Goal: Task Accomplishment & Management: Use online tool/utility

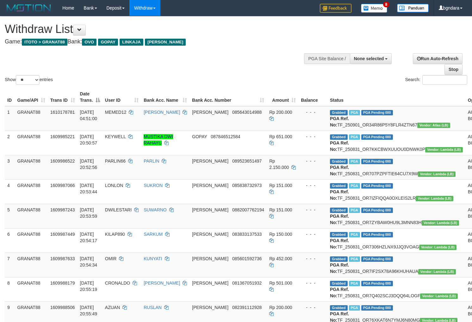
select select
select select "**"
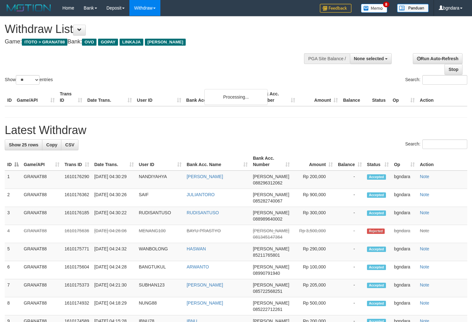
select select
select select "**"
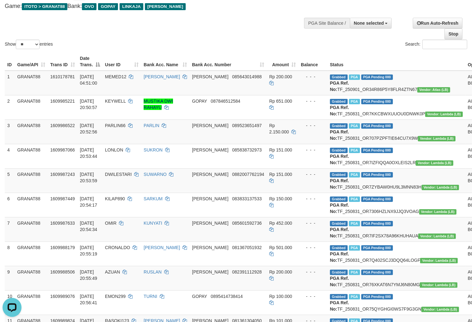
click at [247, 29] on div "Show ** ** ** *** entries Search:" at bounding box center [236, 15] width 472 height 69
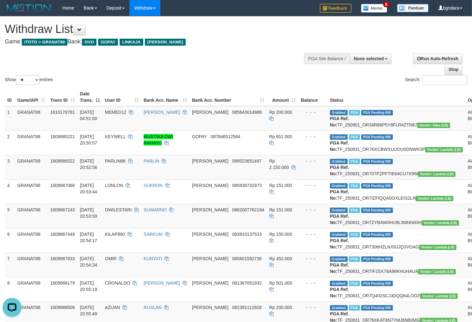
click at [256, 39] on h4 "Game: ITOTO > GRANAT88 Bank: OVO GOPAY LINKAJA DANA" at bounding box center [157, 42] width 304 height 6
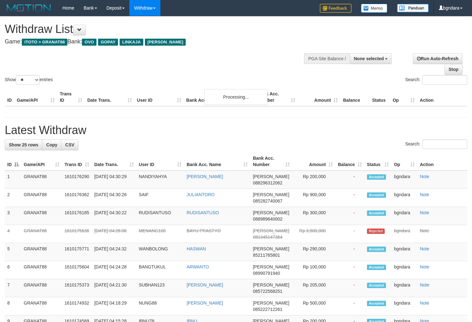
select select
select select "**"
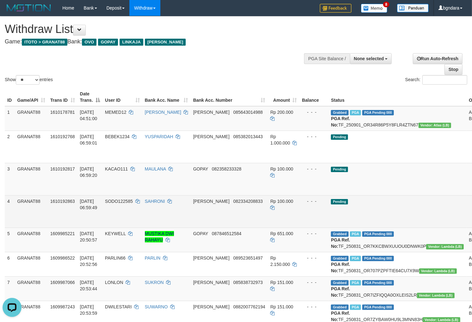
click at [122, 204] on span "SODO122585" at bounding box center [119, 201] width 28 height 5
drag, startPoint x: 122, startPoint y: 207, endPoint x: 117, endPoint y: 207, distance: 4.7
click at [117, 204] on span "SODO122585" at bounding box center [119, 201] width 28 height 5
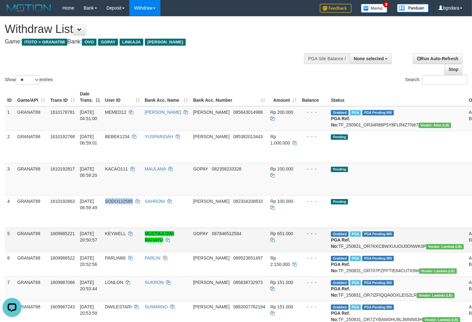
copy span "SODO122585"
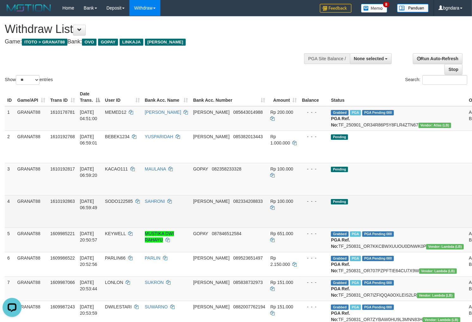
click at [271, 204] on span "Rp 100.000" at bounding box center [282, 201] width 23 height 5
drag, startPoint x: 271, startPoint y: 206, endPoint x: 266, endPoint y: 205, distance: 4.5
click at [271, 204] on span "Rp 100.000" at bounding box center [282, 201] width 23 height 5
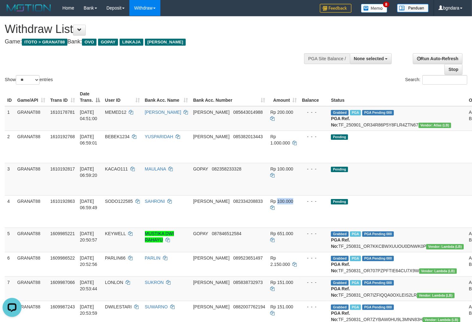
copy span "100.000"
drag, startPoint x: 438, startPoint y: 221, endPoint x: 267, endPoint y: 86, distance: 217.4
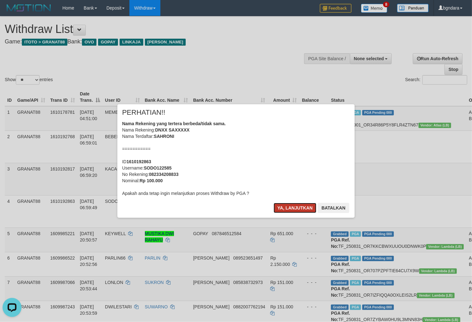
click at [292, 206] on button "Ya, lanjutkan" at bounding box center [295, 208] width 43 height 10
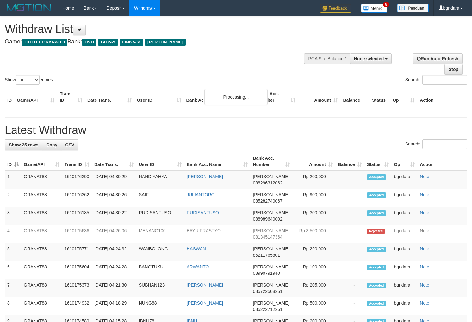
select select
select select "**"
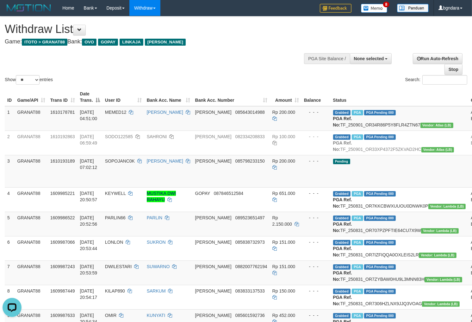
click at [264, 49] on div "Show ** ** ** *** entries Search:" at bounding box center [236, 50] width 472 height 69
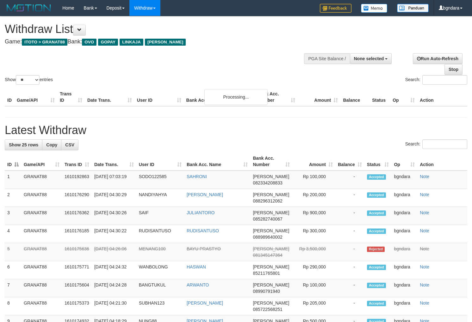
select select
select select "**"
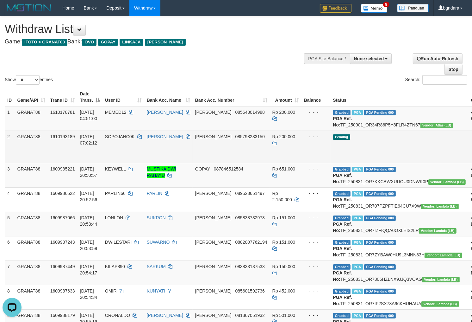
click at [130, 139] on span "SOPOJANC0K" at bounding box center [120, 136] width 30 height 5
drag, startPoint x: 130, startPoint y: 143, endPoint x: 127, endPoint y: 143, distance: 3.8
click at [127, 139] on span "SOPOJANC0K" at bounding box center [120, 136] width 30 height 5
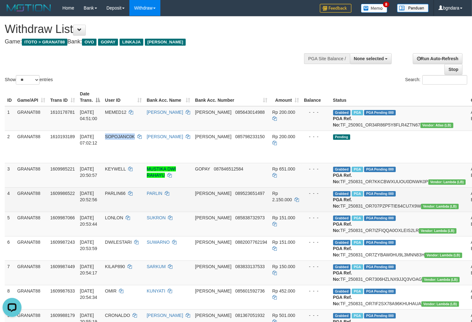
copy span "SOPOJANC0K"
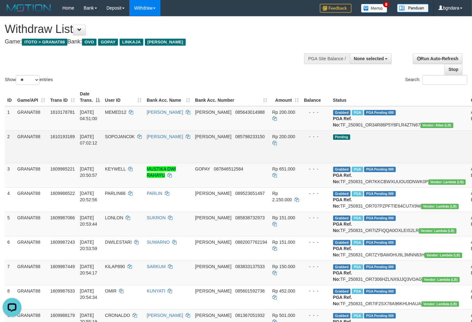
click at [273, 139] on span "Rp 200.000" at bounding box center [284, 136] width 23 height 5
drag, startPoint x: 269, startPoint y: 140, endPoint x: 264, endPoint y: 140, distance: 5.4
click at [273, 139] on span "Rp 200.000" at bounding box center [284, 136] width 23 height 5
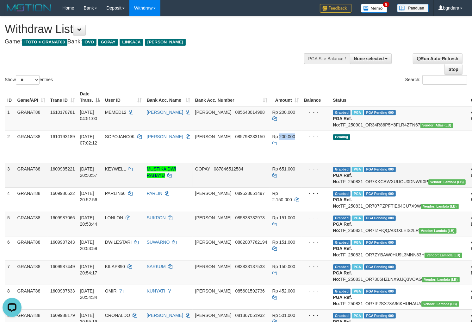
copy span "200.000"
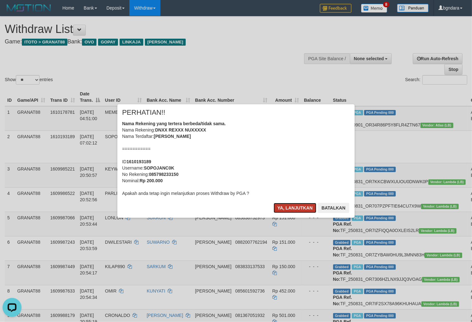
click at [291, 212] on button "Ya, lanjutkan" at bounding box center [295, 208] width 43 height 10
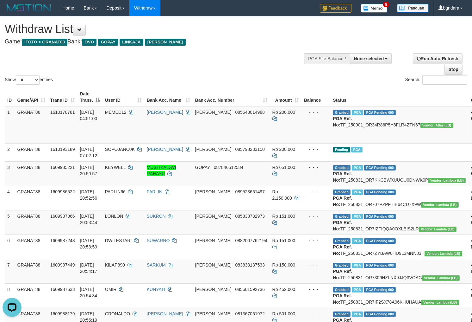
click at [225, 63] on div "Show ** ** ** *** entries Search:" at bounding box center [236, 50] width 472 height 69
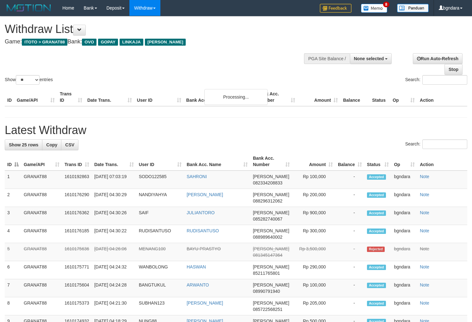
select select
select select "**"
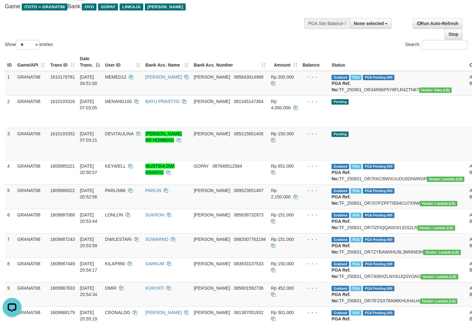
click at [243, 48] on div "Search:" at bounding box center [354, 45] width 227 height 11
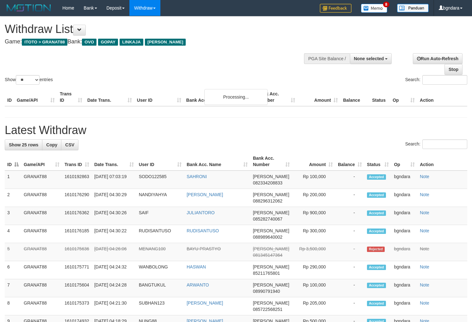
select select
select select "**"
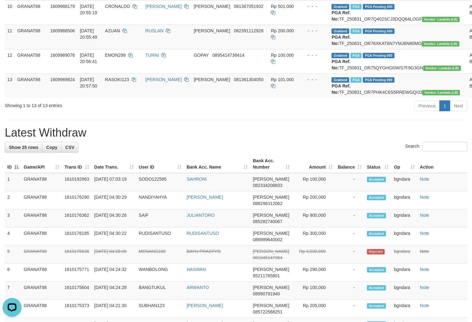
scroll to position [352, 0]
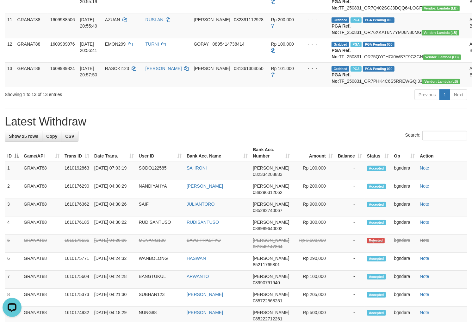
click at [264, 102] on div "Previous 1 Next" at bounding box center [335, 96] width 266 height 14
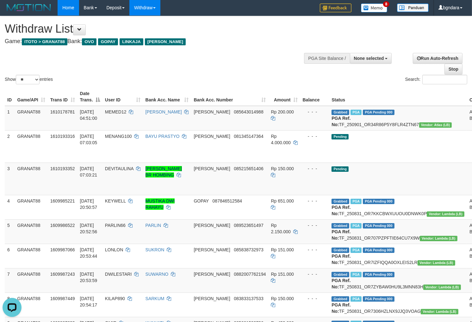
scroll to position [0, 0]
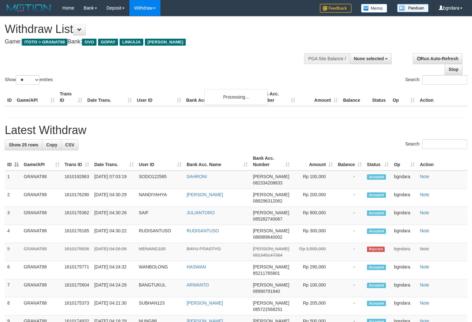
select select
select select "**"
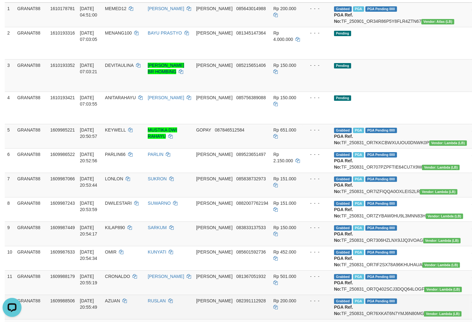
scroll to position [35, 0]
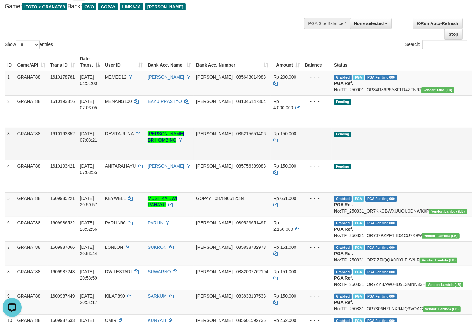
click at [127, 136] on span "DEVITAULINA" at bounding box center [119, 133] width 28 height 5
drag, startPoint x: 126, startPoint y: 138, endPoint x: 122, endPoint y: 138, distance: 3.5
click at [122, 136] on span "DEVITAULINA" at bounding box center [119, 133] width 28 height 5
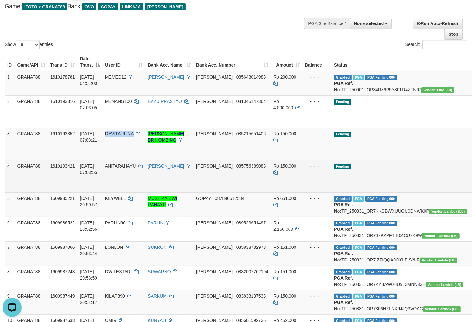
copy span "DEVITAULINA"
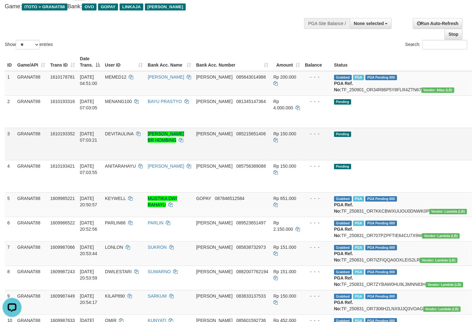
click at [274, 136] on span "Rp 150.000" at bounding box center [285, 133] width 23 height 5
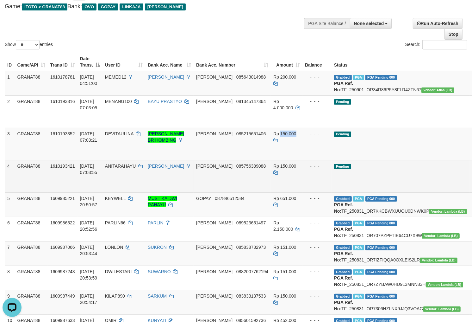
copy span "150.000"
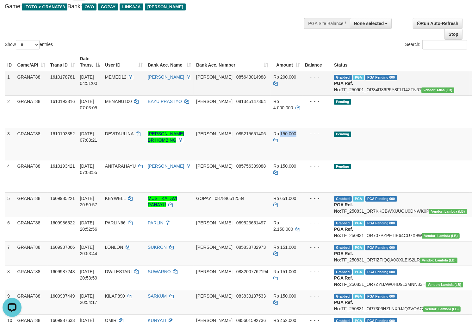
drag, startPoint x: 440, startPoint y: 155, endPoint x: 269, endPoint y: 87, distance: 184.3
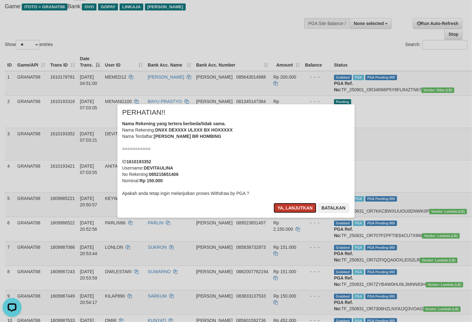
click at [291, 208] on button "Ya, lanjutkan" at bounding box center [295, 208] width 43 height 10
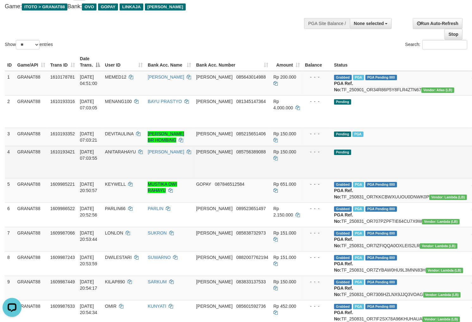
click at [118, 154] on span "ANITARAHAYU" at bounding box center [120, 151] width 31 height 5
click at [116, 154] on span "ANITARAHAYU" at bounding box center [120, 151] width 31 height 5
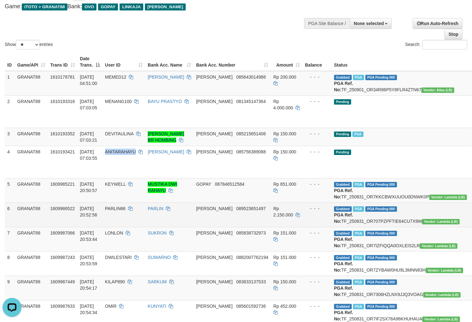
copy span "ANITARAHAYU"
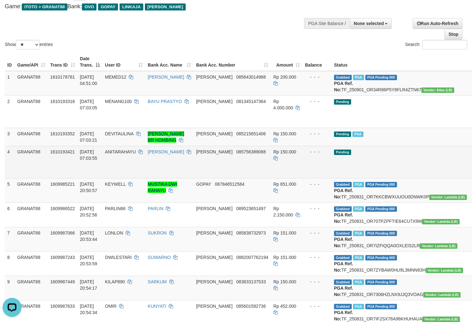
click at [274, 154] on span "Rp 150.000" at bounding box center [285, 151] width 23 height 5
drag, startPoint x: 268, startPoint y: 163, endPoint x: 264, endPoint y: 163, distance: 4.2
click at [274, 154] on span "Rp 150.000" at bounding box center [285, 151] width 23 height 5
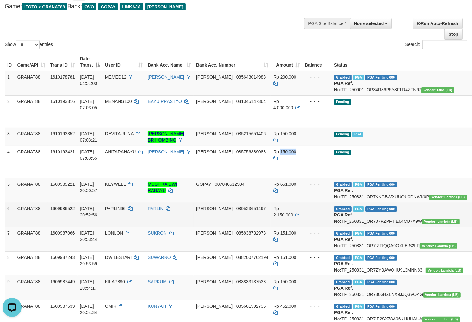
copy span "150.000"
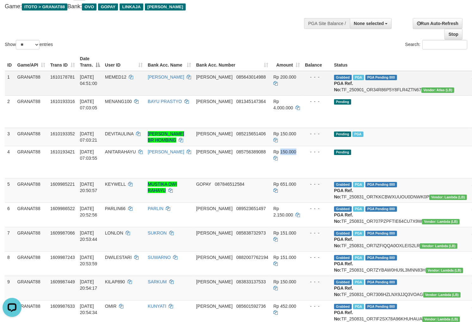
drag, startPoint x: 437, startPoint y: 179, endPoint x: 271, endPoint y: 89, distance: 188.9
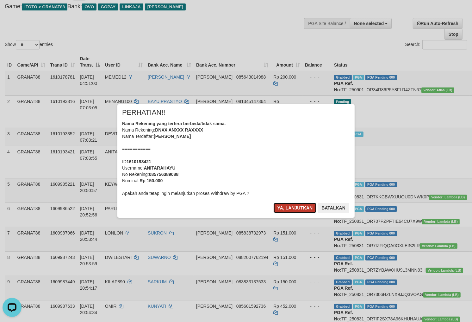
click at [282, 207] on button "Ya, lanjutkan" at bounding box center [295, 208] width 43 height 10
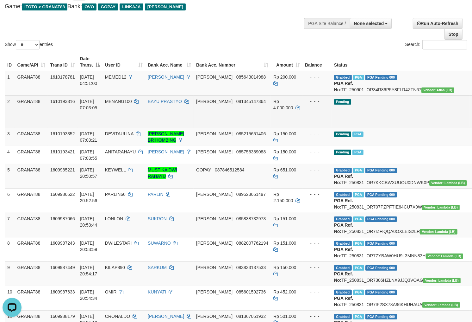
click at [130, 104] on span "MENANG100" at bounding box center [118, 101] width 27 height 5
drag, startPoint x: 130, startPoint y: 105, endPoint x: 123, endPoint y: 105, distance: 7.6
click at [123, 104] on span "MENANG100" at bounding box center [118, 101] width 27 height 5
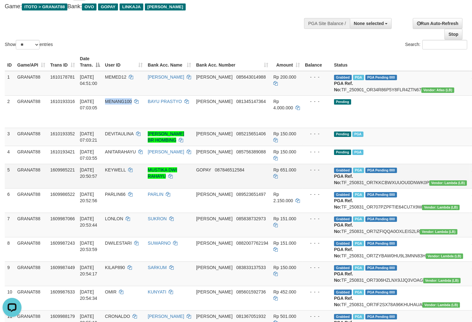
copy span "MENANG100"
click at [201, 26] on div "Show ** ** ** *** entries Search:" at bounding box center [236, 15] width 472 height 69
click at [273, 26] on div "Show ** ** ** *** entries Search:" at bounding box center [236, 15] width 472 height 69
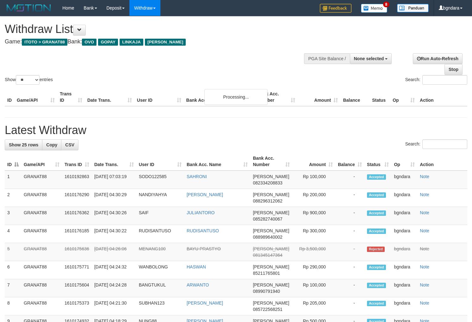
select select
select select "**"
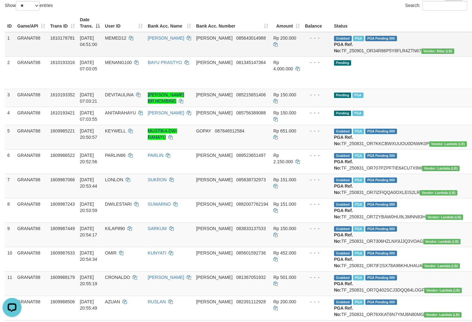
scroll to position [35, 0]
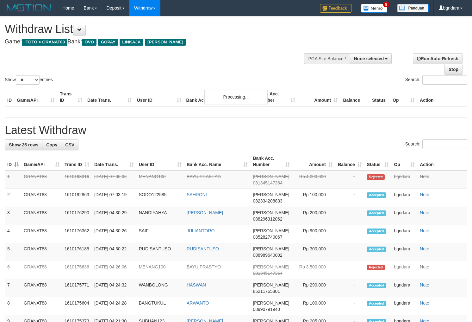
select select
select select "**"
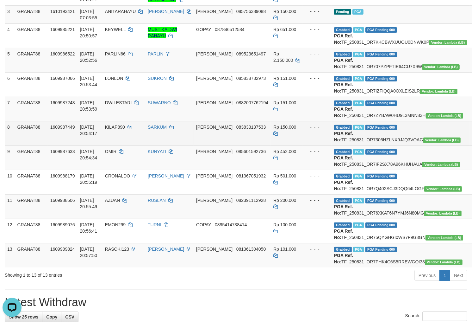
scroll to position [141, 0]
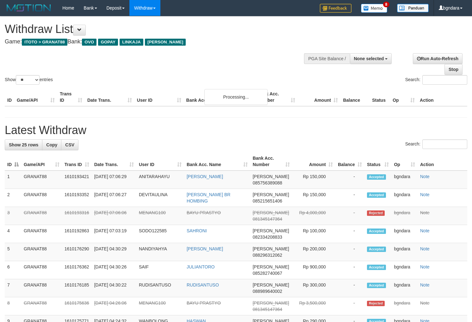
select select
select select "**"
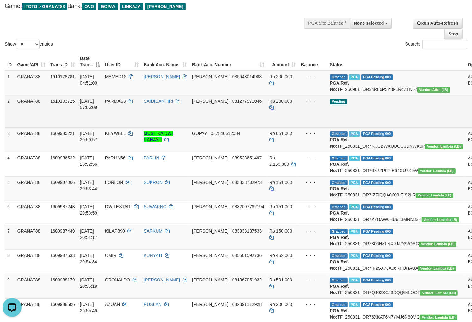
click at [126, 104] on span "PARMAS3" at bounding box center [115, 100] width 21 height 5
drag, startPoint x: 131, startPoint y: 104, endPoint x: 123, endPoint y: 106, distance: 7.4
click at [123, 104] on span "PARMAS3" at bounding box center [115, 100] width 21 height 5
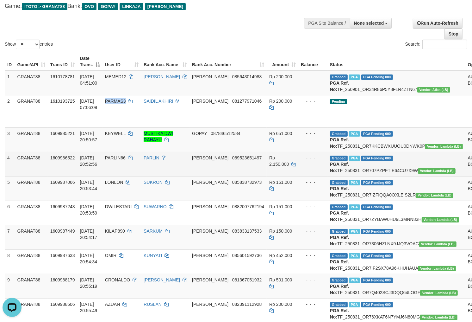
copy span "PARMAS3"
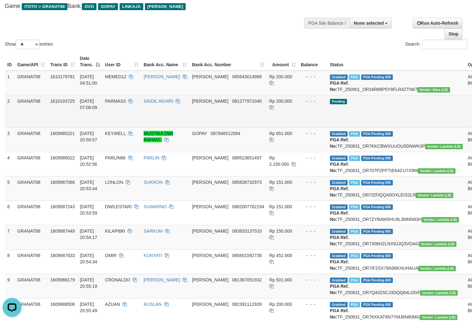
click at [269, 104] on span "Rp 200.000" at bounding box center [280, 100] width 23 height 5
drag, startPoint x: 268, startPoint y: 106, endPoint x: 263, endPoint y: 106, distance: 4.4
click at [269, 104] on span "Rp 200.000" at bounding box center [280, 100] width 23 height 5
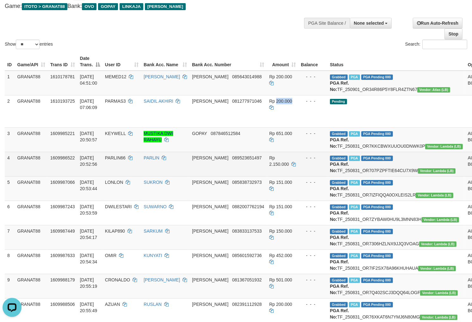
copy span "200.000"
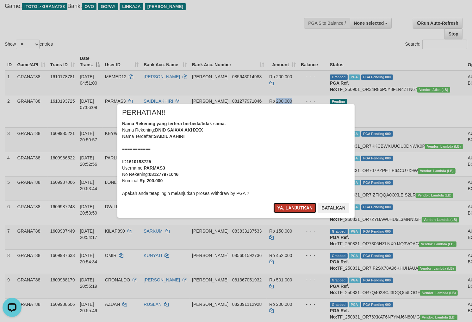
click at [293, 208] on button "Ya, lanjutkan" at bounding box center [295, 208] width 43 height 10
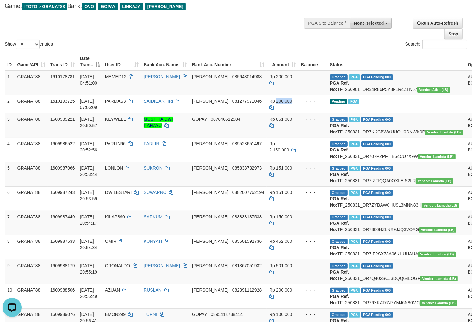
click at [366, 22] on span "None selected" at bounding box center [369, 23] width 30 height 5
click at [369, 54] on label "[ITOTO] GRANAT88" at bounding box center [362, 55] width 59 height 8
select select "****"
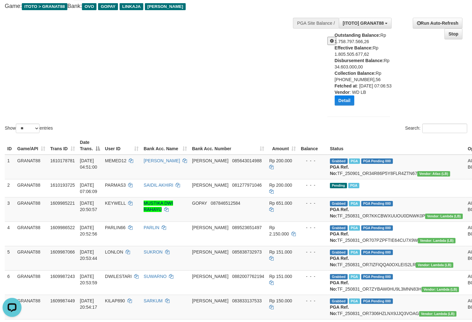
click at [205, 104] on div "Show ** ** ** *** entries Search:" at bounding box center [236, 57] width 472 height 153
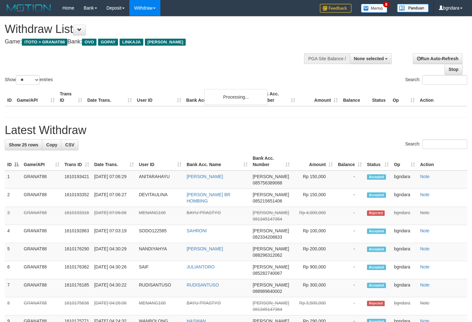
select select
select select "**"
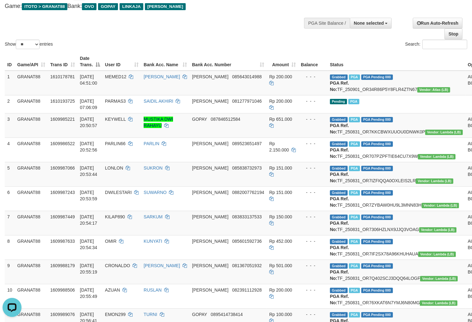
click at [234, 18] on div "Show ** ** ** *** entries Search:" at bounding box center [236, 15] width 472 height 69
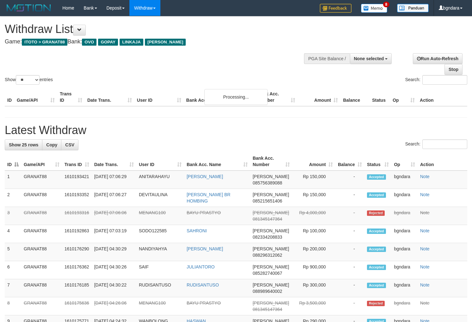
select select
select select "**"
select select
select select "**"
select select
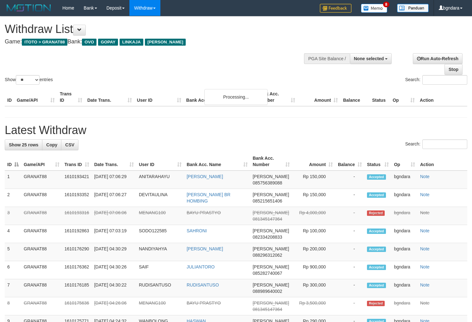
select select "**"
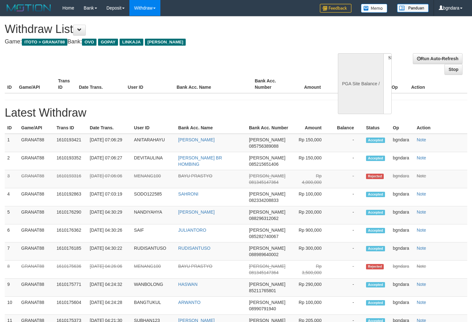
select select
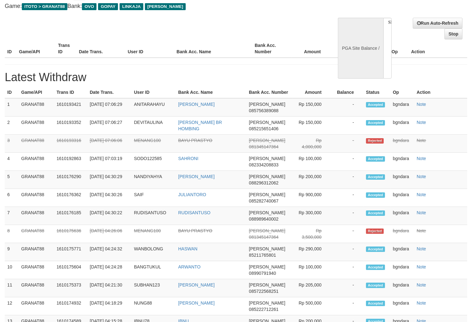
select select "**"
select select
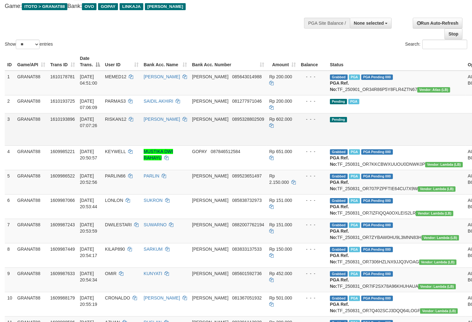
click at [127, 122] on span "RISKAN12" at bounding box center [116, 119] width 22 height 5
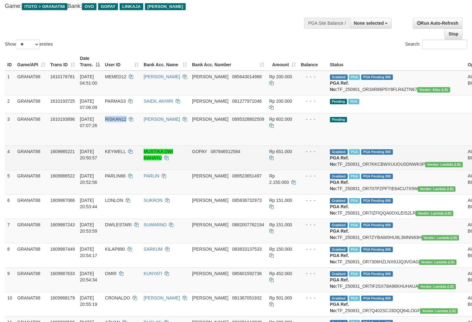
drag, startPoint x: 129, startPoint y: 123, endPoint x: 246, endPoint y: 170, distance: 125.4
click at [124, 122] on span "RISKAN12" at bounding box center [116, 119] width 22 height 5
copy span "RISKAN12"
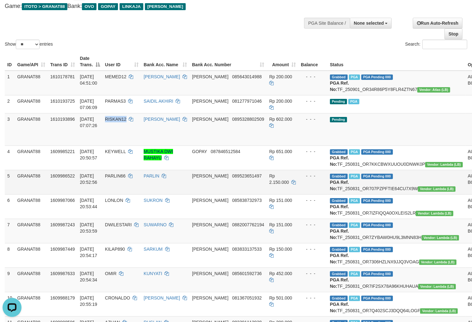
scroll to position [0, 0]
click at [269, 122] on span "Rp 602.000" at bounding box center [280, 119] width 23 height 5
drag, startPoint x: 265, startPoint y: 124, endPoint x: 259, endPoint y: 124, distance: 5.7
click at [269, 122] on span "Rp 602.000" at bounding box center [280, 119] width 23 height 5
copy span "602.000"
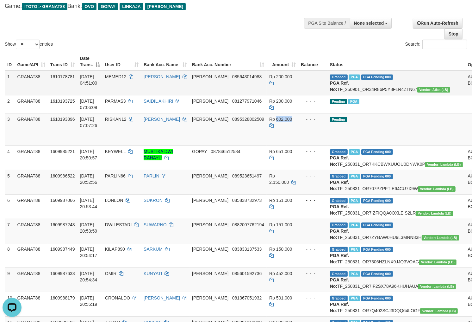
drag, startPoint x: 440, startPoint y: 140, endPoint x: 264, endPoint y: 85, distance: 184.8
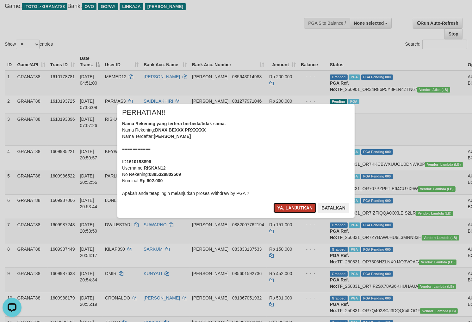
click at [296, 208] on button "Ya, lanjutkan" at bounding box center [295, 208] width 43 height 10
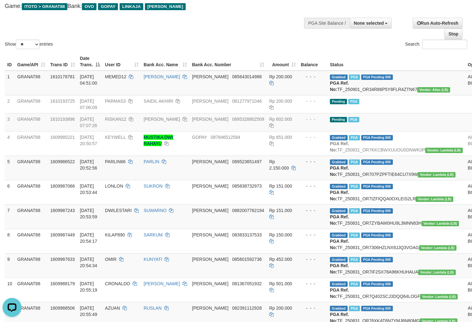
click at [274, 27] on div "Show ** ** ** *** entries Search:" at bounding box center [236, 15] width 472 height 69
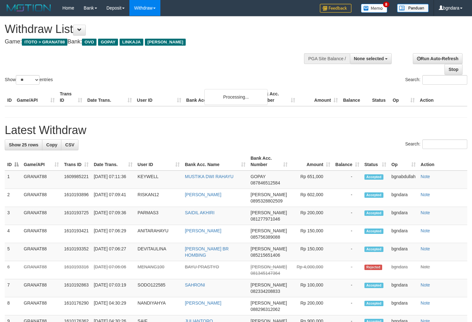
select select
select select "**"
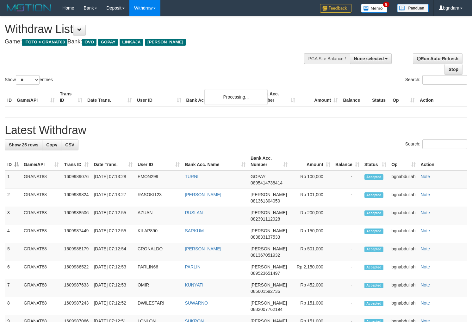
select select
select select "**"
select select
select select "**"
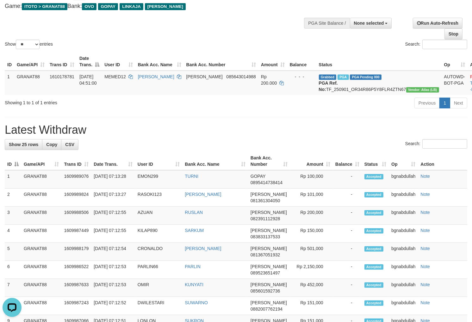
click at [265, 22] on div "Show ** ** ** *** entries Search:" at bounding box center [236, 15] width 472 height 69
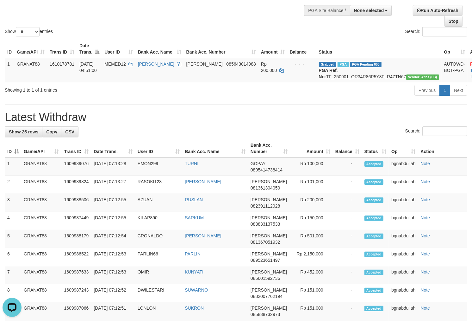
scroll to position [35, 0]
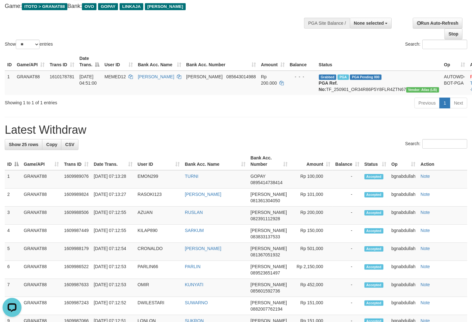
click at [245, 41] on div "Search:" at bounding box center [354, 45] width 227 height 11
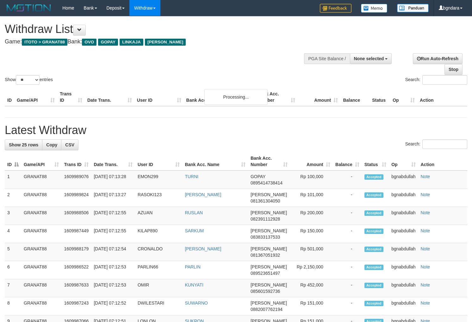
select select
select select "**"
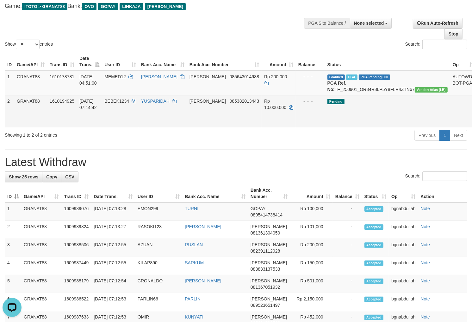
click at [128, 104] on span "BEBEK1234" at bounding box center [116, 100] width 25 height 5
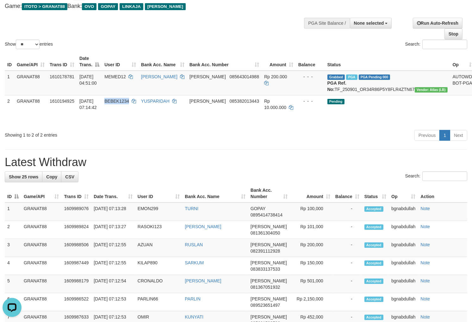
drag, startPoint x: 128, startPoint y: 108, endPoint x: 452, endPoint y: 179, distance: 331.6
click at [125, 104] on span "BEBEK1234" at bounding box center [116, 100] width 25 height 5
copy span "BEBEK1234"
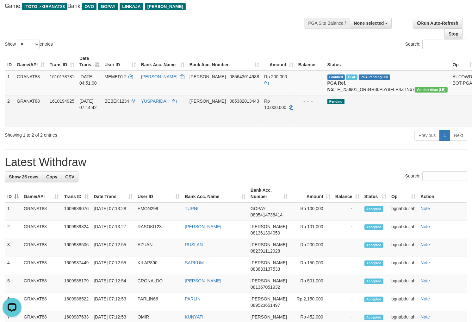
click at [281, 108] on span "Rp 10.000.000" at bounding box center [275, 103] width 22 height 11
click at [279, 108] on span "Rp 10.000.000" at bounding box center [275, 103] width 22 height 11
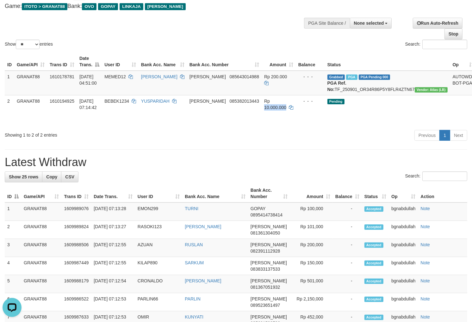
copy span "10.000.000"
click at [253, 32] on div "Show ** ** ** *** entries Search:" at bounding box center [236, 15] width 472 height 69
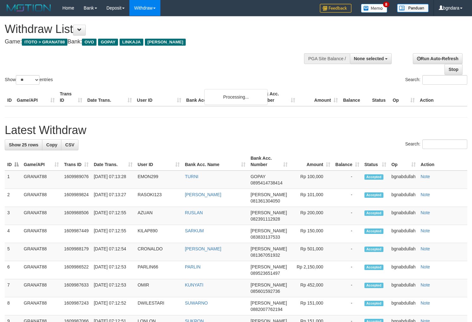
select select
select select "**"
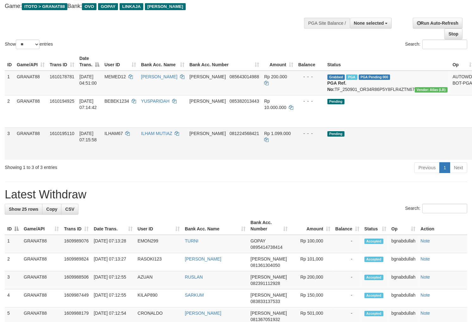
click at [123, 136] on span "ILHAM67" at bounding box center [113, 133] width 18 height 5
drag, startPoint x: 123, startPoint y: 137, endPoint x: 117, endPoint y: 137, distance: 5.4
click at [117, 136] on span "ILHAM67" at bounding box center [113, 133] width 18 height 5
copy span "ILHAM67"
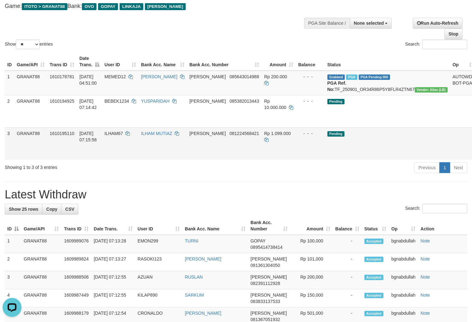
click at [270, 136] on span "Rp 1.099.000" at bounding box center [277, 133] width 27 height 5
click at [267, 136] on span "Rp 1.099.000" at bounding box center [277, 133] width 27 height 5
copy span "1.099.000"
drag, startPoint x: 437, startPoint y: 153, endPoint x: 261, endPoint y: 84, distance: 189.0
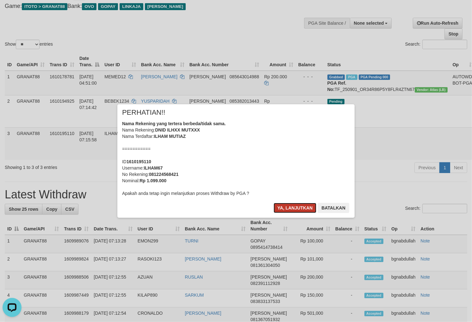
click at [284, 210] on button "Ya, lanjutkan" at bounding box center [295, 208] width 43 height 10
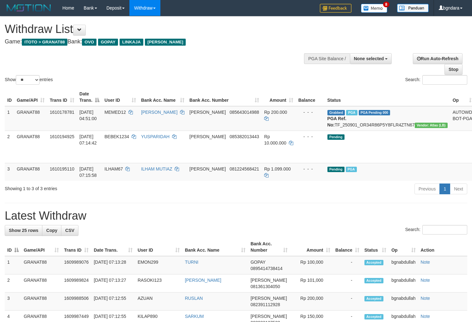
select select
select select "**"
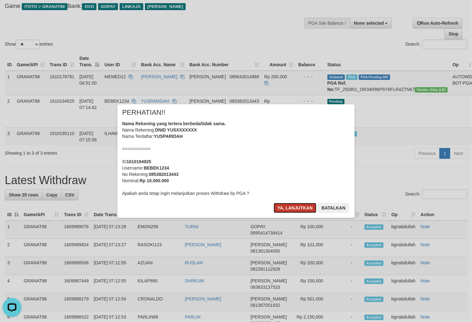
click at [293, 208] on button "Ya, lanjutkan" at bounding box center [295, 208] width 43 height 10
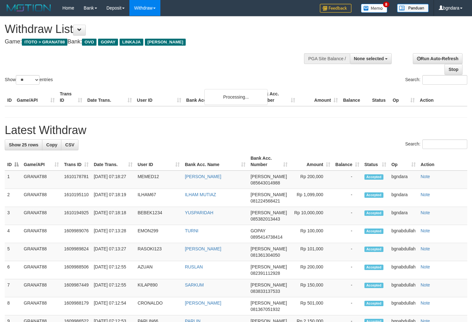
select select
select select "**"
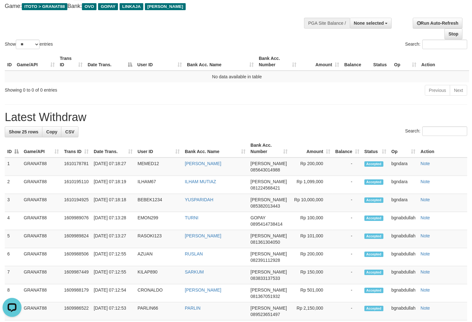
click at [249, 21] on div "Show ** ** ** *** entries Search:" at bounding box center [236, 15] width 472 height 69
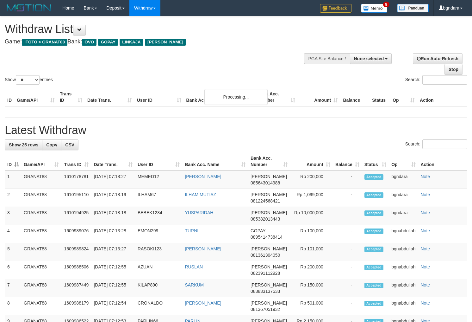
select select
select select "**"
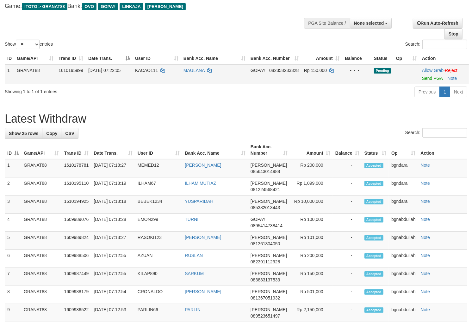
click at [146, 70] on span "KACAO111" at bounding box center [146, 70] width 23 height 5
click at [139, 71] on span "KACAO111" at bounding box center [146, 70] width 23 height 5
copy span "KACAO111"
click at [319, 70] on span "Rp 150.000" at bounding box center [315, 70] width 23 height 5
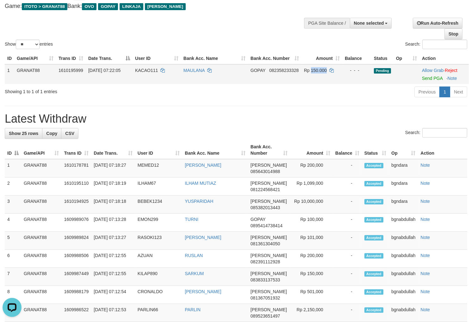
click at [318, 71] on span "Rp 150.000" at bounding box center [315, 70] width 23 height 5
copy span "150.000"
drag, startPoint x: 426, startPoint y: 78, endPoint x: 268, endPoint y: 84, distance: 157.5
click at [426, 78] on link "Send PGA" at bounding box center [432, 78] width 21 height 5
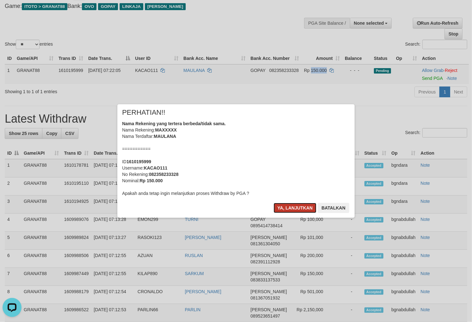
click at [301, 210] on button "Ya, lanjutkan" at bounding box center [295, 208] width 43 height 10
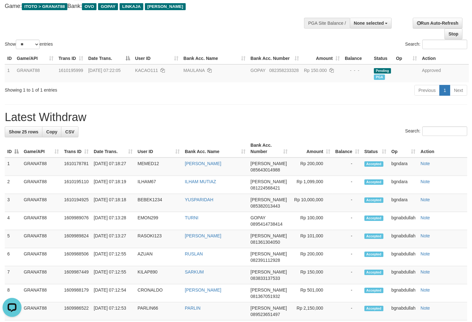
click at [244, 16] on div "Show ** ** ** *** entries Search:" at bounding box center [236, 15] width 472 height 69
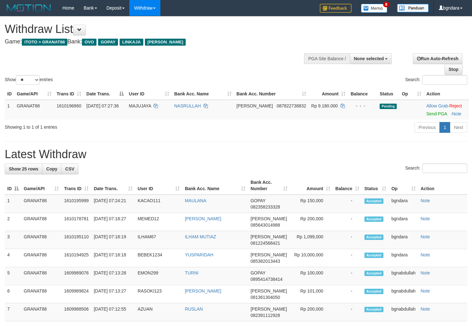
select select
select select "**"
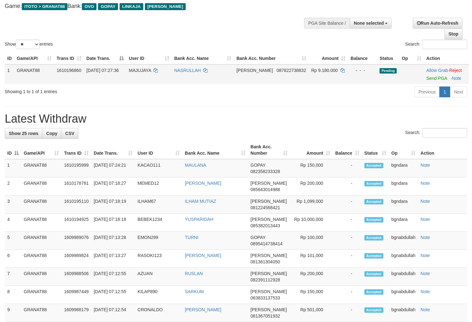
click at [143, 73] on span "MAJUJAYA" at bounding box center [140, 70] width 22 height 5
click at [142, 73] on span "MAJUJAYA" at bounding box center [140, 70] width 22 height 5
copy span "MAJUJAYA"
click at [322, 73] on span "Rp 9.180.000" at bounding box center [325, 70] width 27 height 5
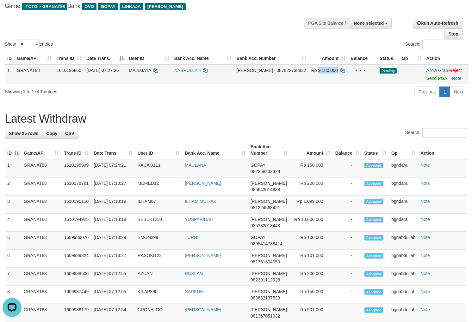
click at [320, 73] on span "Rp 9.180.000" at bounding box center [325, 70] width 27 height 5
copy span "9.180.000"
click at [431, 81] on link "Send PGA" at bounding box center [437, 78] width 21 height 5
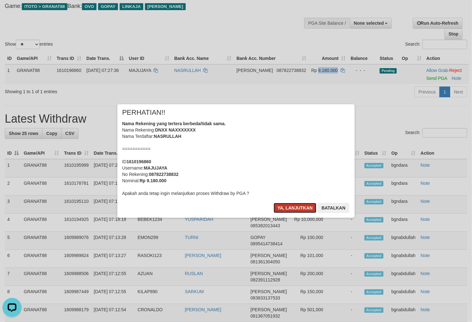
click at [282, 205] on button "Ya, lanjutkan" at bounding box center [295, 208] width 43 height 10
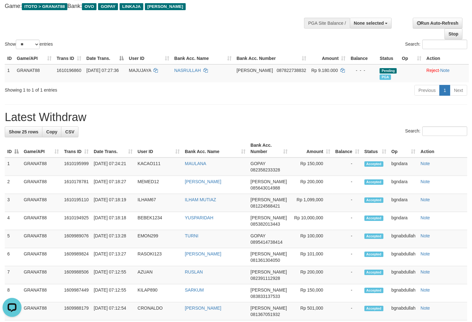
click at [239, 28] on div "Show ** ** ** *** entries Search:" at bounding box center [236, 15] width 472 height 69
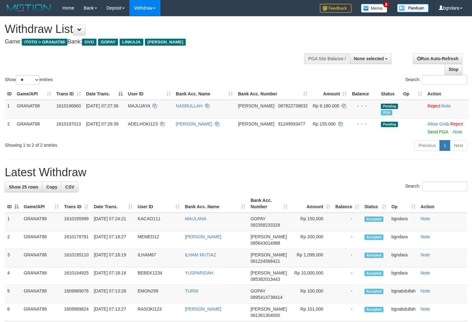
select select
select select "**"
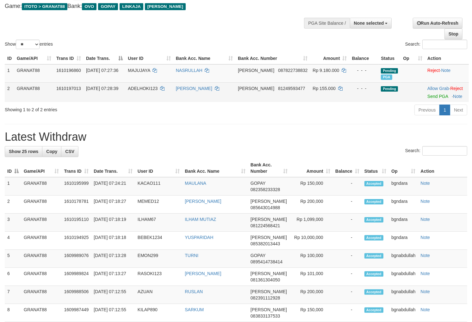
click at [148, 91] on span "ADELHOKI123" at bounding box center [143, 88] width 30 height 5
drag, startPoint x: 148, startPoint y: 94, endPoint x: 144, endPoint y: 96, distance: 3.5
click at [144, 91] on span "ADELHOKI123" at bounding box center [143, 88] width 30 height 5
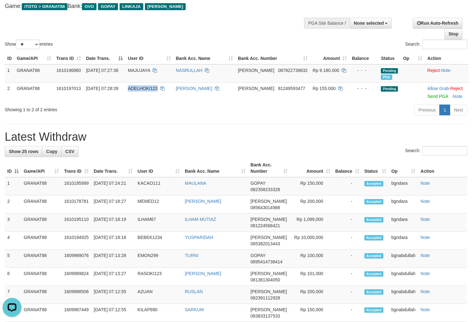
copy span "ADELHOKI123"
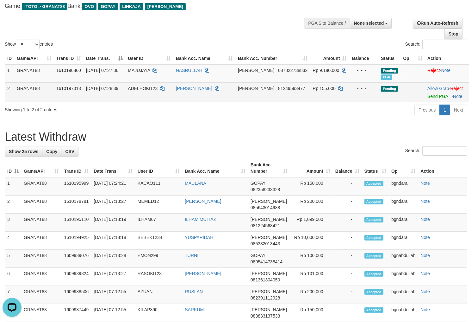
click at [315, 91] on td "Rp 155.000" at bounding box center [329, 92] width 39 height 20
drag, startPoint x: 315, startPoint y: 91, endPoint x: 312, endPoint y: 91, distance: 3.2
click at [312, 91] on td "Rp 155.000" at bounding box center [329, 92] width 39 height 20
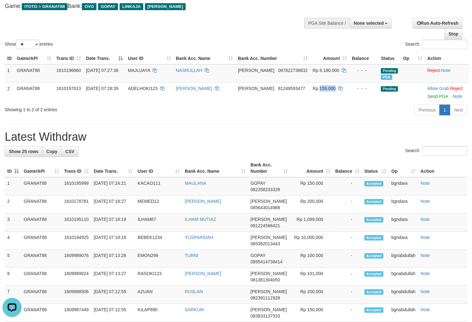
copy span "155.000"
drag, startPoint x: 432, startPoint y: 103, endPoint x: 273, endPoint y: 81, distance: 161.1
click at [432, 99] on link "Send PGA" at bounding box center [438, 96] width 21 height 5
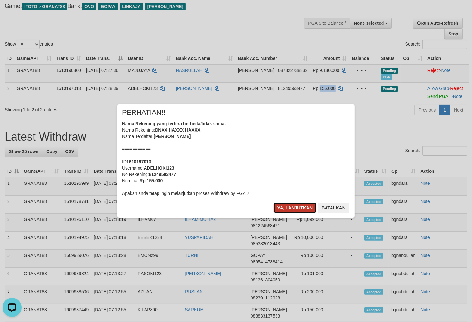
click at [296, 210] on button "Ya, lanjutkan" at bounding box center [295, 208] width 43 height 10
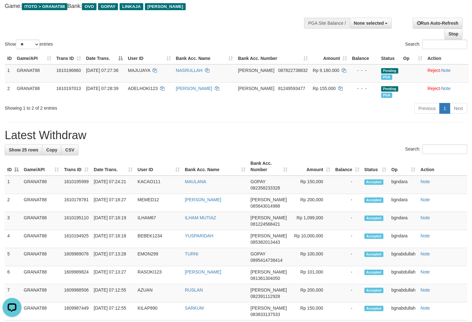
click at [250, 13] on div at bounding box center [236, 13] width 463 height 0
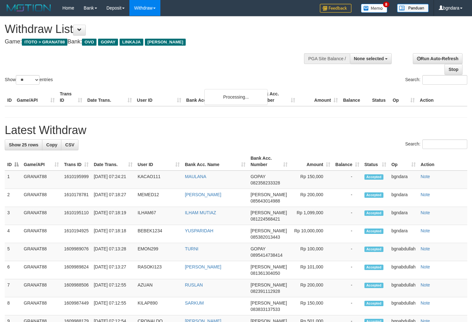
select select
select select "**"
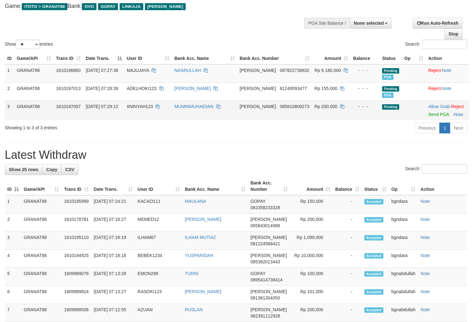
click at [153, 109] on span "IININYAH123" at bounding box center [140, 106] width 26 height 5
drag, startPoint x: 156, startPoint y: 113, endPoint x: 153, endPoint y: 114, distance: 3.3
click at [153, 109] on span "IININYAH123" at bounding box center [140, 106] width 26 height 5
copy span "IININYAH123"
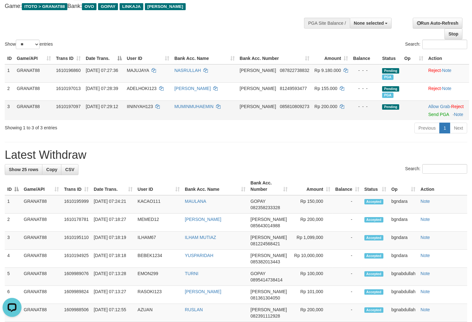
click at [326, 109] on span "Rp 200.000" at bounding box center [326, 106] width 23 height 5
click at [324, 109] on span "Rp 200.000" at bounding box center [326, 106] width 23 height 5
copy span "200.000"
click at [434, 117] on link "Send PGA" at bounding box center [439, 114] width 21 height 5
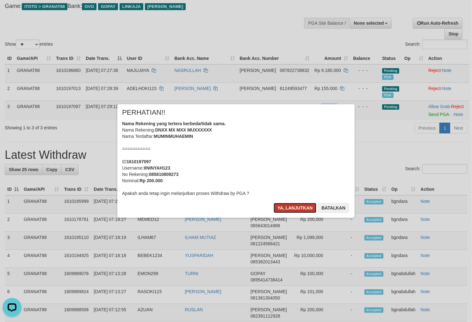
click at [288, 205] on button "Ya, lanjutkan" at bounding box center [295, 208] width 43 height 10
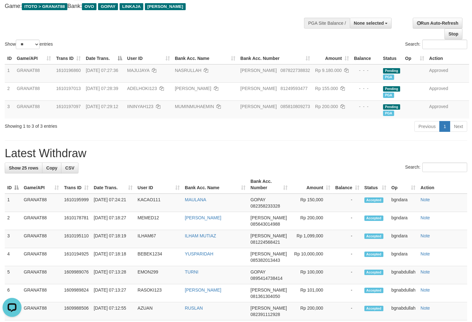
click at [257, 22] on div "Show ** ** ** *** entries Search:" at bounding box center [236, 15] width 472 height 69
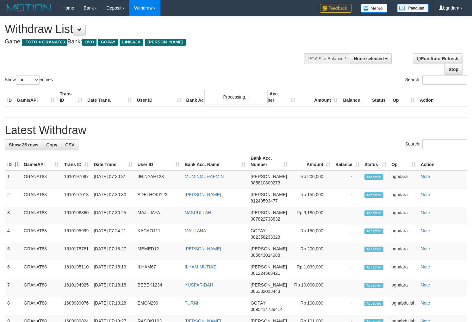
select select
select select "**"
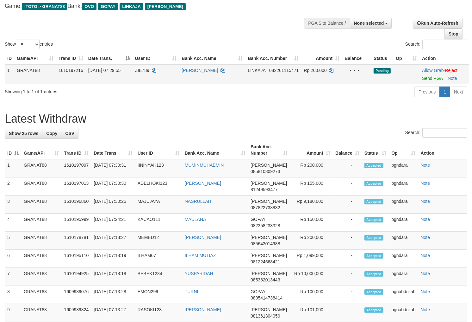
click at [143, 72] on span "ZIE789" at bounding box center [142, 70] width 14 height 5
click at [141, 71] on span "ZIE789" at bounding box center [142, 70] width 14 height 5
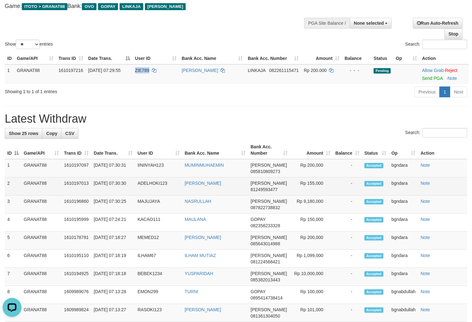
copy span "ZIE789"
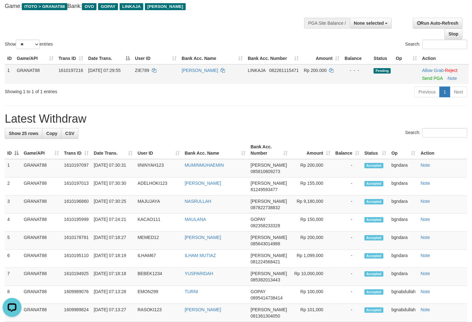
click at [322, 71] on span "Rp 200.000" at bounding box center [315, 70] width 23 height 5
click at [319, 71] on span "Rp 200.000" at bounding box center [315, 70] width 23 height 5
copy span "200.000"
click at [433, 77] on link "Send PGA" at bounding box center [432, 78] width 21 height 5
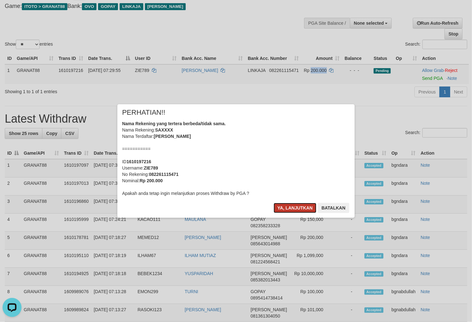
click at [290, 206] on button "Ya, lanjutkan" at bounding box center [295, 208] width 43 height 10
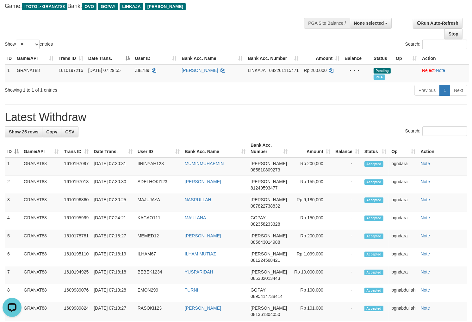
click at [236, 24] on div "Show ** ** ** *** entries Search:" at bounding box center [236, 15] width 472 height 69
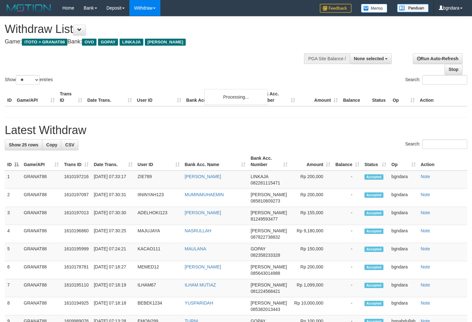
select select
select select "**"
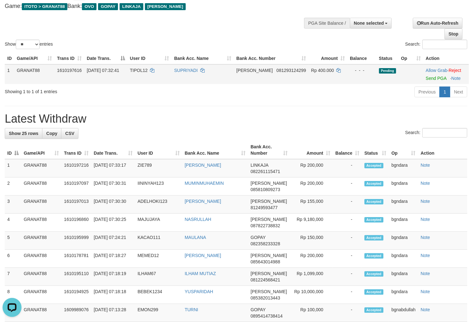
click at [139, 73] on span "TIPOL12" at bounding box center [139, 70] width 18 height 5
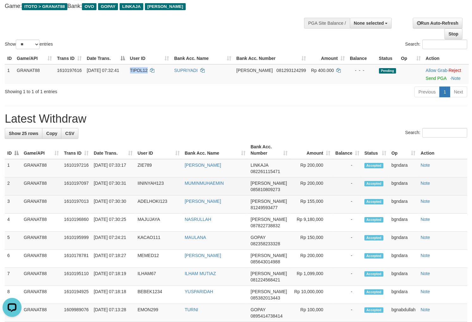
copy span "TIPOL12"
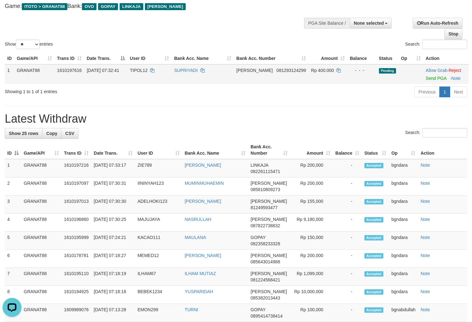
click at [316, 73] on span "Rp 400.000" at bounding box center [322, 70] width 23 height 5
click at [314, 73] on span "Rp 400.000" at bounding box center [322, 70] width 23 height 5
copy span "400.000"
drag, startPoint x: 428, startPoint y: 83, endPoint x: 269, endPoint y: 83, distance: 159.3
click at [428, 81] on link "Send PGA" at bounding box center [436, 78] width 21 height 5
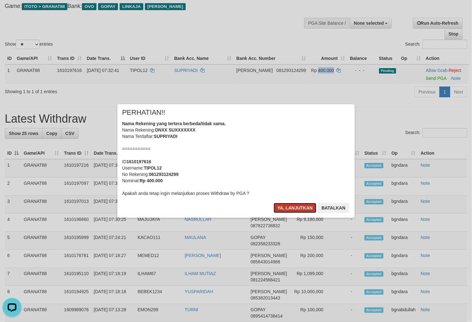
click at [295, 210] on button "Ya, lanjutkan" at bounding box center [295, 208] width 43 height 10
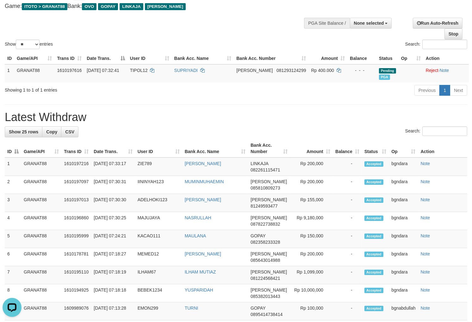
click at [271, 13] on div "Show ** ** ** *** entries Search:" at bounding box center [236, 15] width 472 height 69
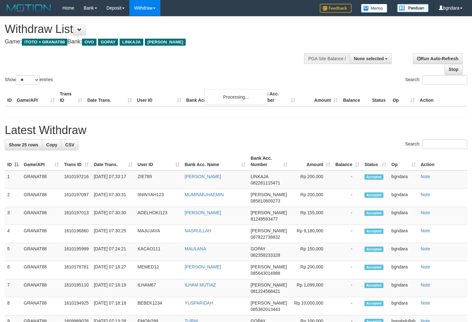
select select
select select "**"
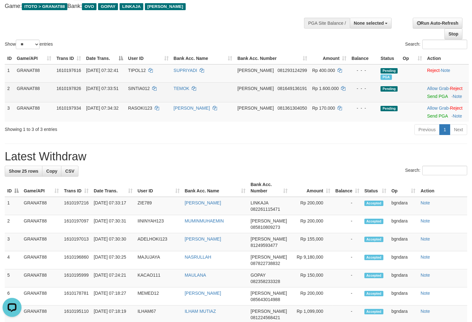
click at [142, 91] on span "SINTIA012" at bounding box center [139, 88] width 22 height 5
click at [141, 91] on span "SINTIA012" at bounding box center [139, 88] width 22 height 5
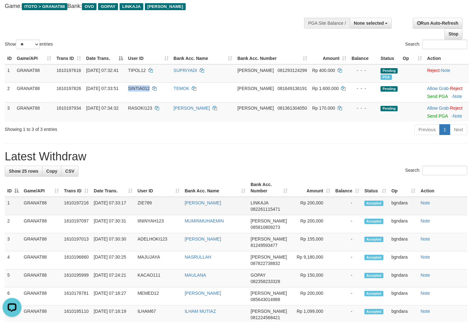
copy span "SINTIA012"
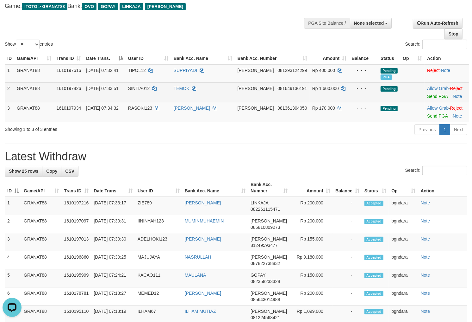
click at [324, 91] on span "Rp 1.600.000" at bounding box center [326, 88] width 27 height 5
drag, startPoint x: 324, startPoint y: 94, endPoint x: 320, endPoint y: 95, distance: 4.2
click at [320, 91] on span "Rp 1.600.000" at bounding box center [326, 88] width 27 height 5
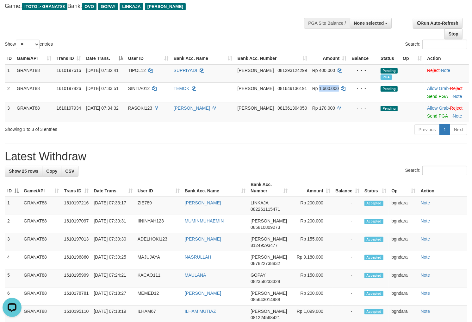
copy span "1.600.000"
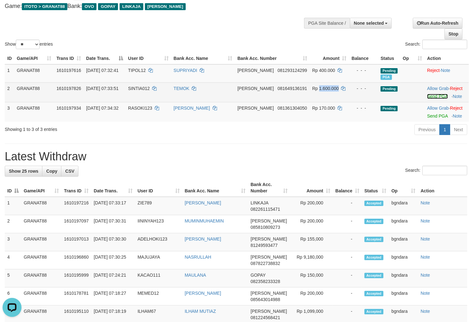
click at [431, 99] on link "Send PGA" at bounding box center [437, 96] width 21 height 5
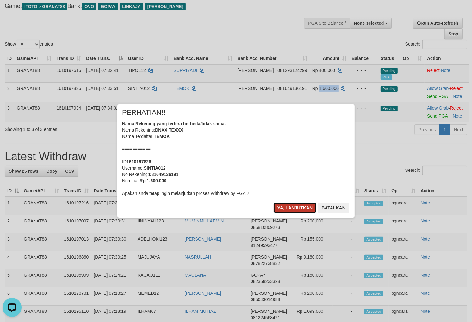
click at [294, 212] on button "Ya, lanjutkan" at bounding box center [295, 208] width 43 height 10
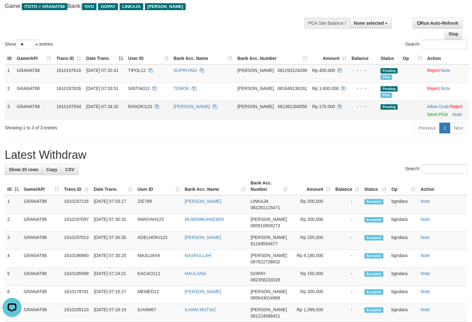
click at [150, 116] on td "RASOKI123" at bounding box center [149, 110] width 46 height 20
click at [146, 117] on td "RASOKI123" at bounding box center [149, 110] width 46 height 20
click at [150, 115] on td "RASOKI123" at bounding box center [149, 110] width 46 height 20
drag, startPoint x: 150, startPoint y: 115, endPoint x: 147, endPoint y: 115, distance: 3.2
click at [147, 115] on td "RASOKI123" at bounding box center [149, 110] width 46 height 20
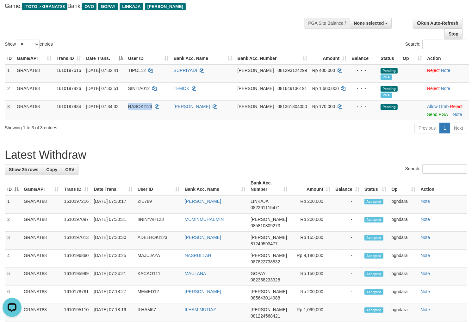
copy span "RASOKI123"
click at [322, 109] on span "Rp 170.000" at bounding box center [324, 106] width 23 height 5
click at [318, 115] on td "Rp 170.000" at bounding box center [329, 110] width 39 height 20
copy span "170.000"
drag, startPoint x: 430, startPoint y: 118, endPoint x: 271, endPoint y: 87, distance: 161.8
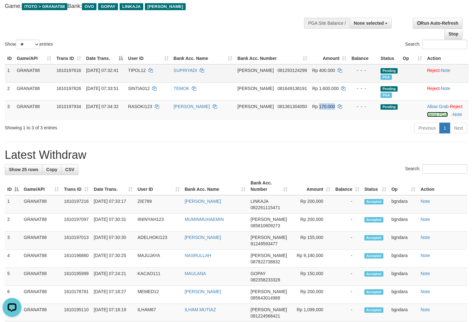
click at [430, 117] on link "Send PGA" at bounding box center [437, 114] width 21 height 5
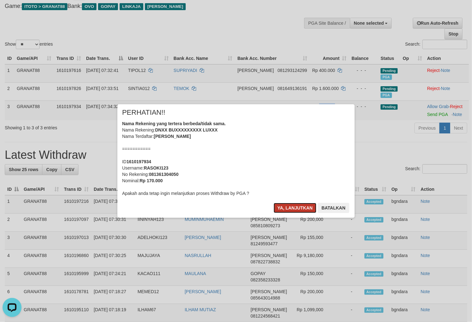
click at [302, 206] on button "Ya, lanjutkan" at bounding box center [295, 208] width 43 height 10
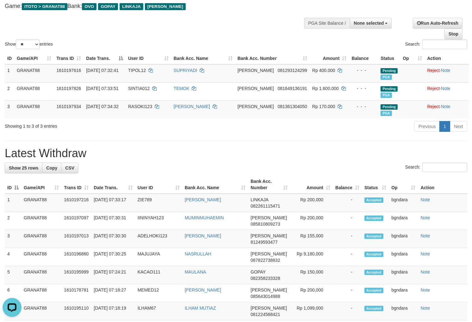
click at [245, 19] on div "Show ** ** ** *** entries Search:" at bounding box center [236, 15] width 472 height 69
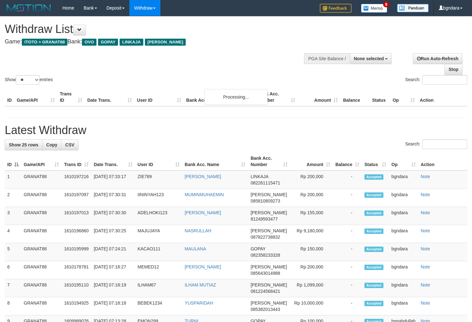
select select
select select "**"
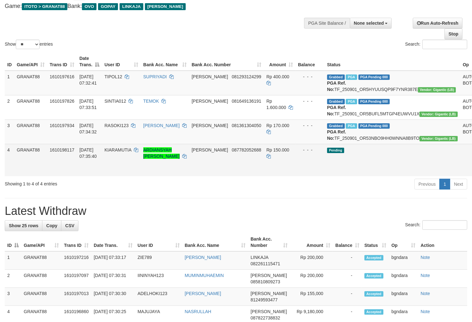
click at [128, 152] on span "KIARAMUTIA" at bounding box center [117, 149] width 27 height 5
drag, startPoint x: 128, startPoint y: 169, endPoint x: 123, endPoint y: 170, distance: 5.5
click at [123, 152] on span "KIARAMUTIA" at bounding box center [117, 149] width 27 height 5
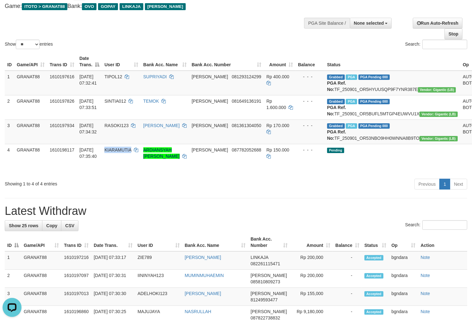
copy span "KIARAMUTIA"
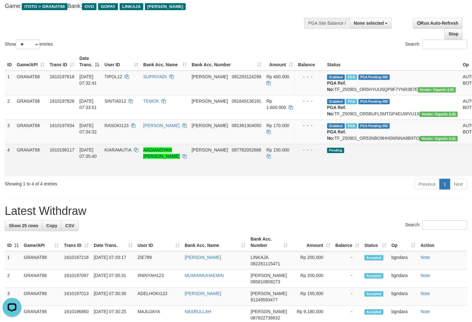
click at [267, 152] on span "Rp 150.000" at bounding box center [278, 149] width 23 height 5
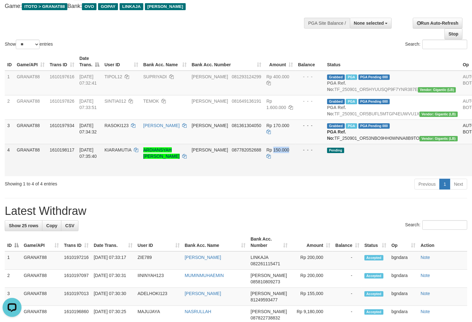
click at [267, 152] on span "Rp 150.000" at bounding box center [278, 149] width 23 height 5
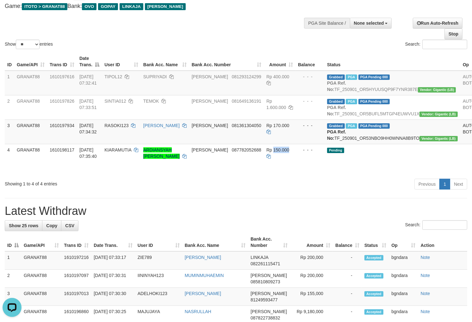
copy span "150.000"
drag, startPoint x: 437, startPoint y: 182, endPoint x: 266, endPoint y: 87, distance: 195.5
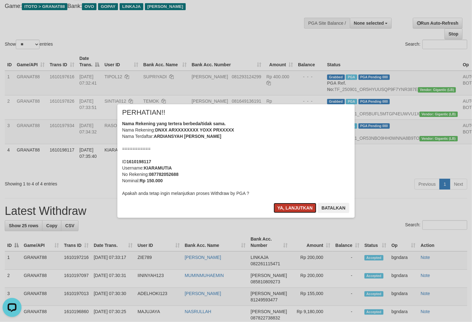
click at [305, 204] on button "Ya, lanjutkan" at bounding box center [295, 208] width 43 height 10
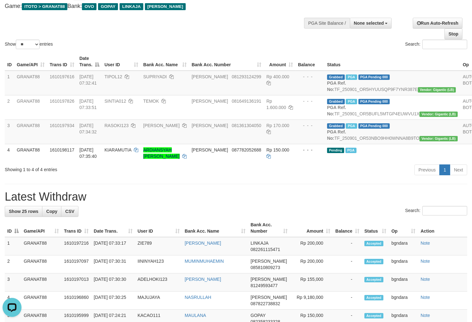
click at [210, 14] on div "Show ** ** ** *** entries Search:" at bounding box center [236, 15] width 472 height 69
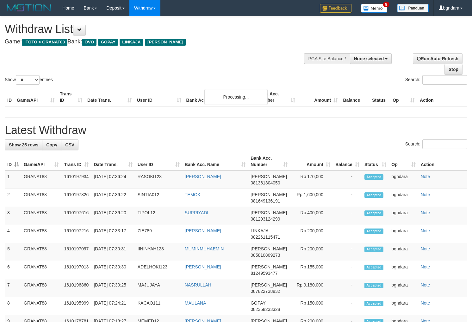
select select
select select "**"
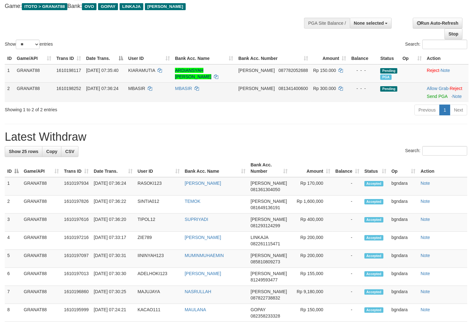
click at [141, 99] on td "MBASIR" at bounding box center [149, 92] width 47 height 20
click at [138, 98] on td "MBASIR" at bounding box center [149, 92] width 47 height 20
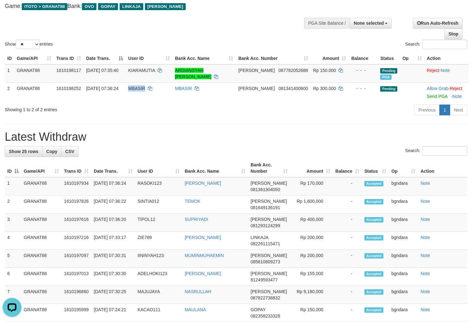
copy span "MBASIR"
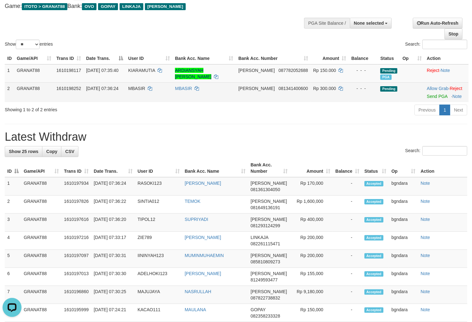
click at [315, 91] on span "Rp 300.000" at bounding box center [324, 88] width 23 height 5
drag, startPoint x: 315, startPoint y: 93, endPoint x: 312, endPoint y: 94, distance: 3.2
click at [313, 91] on span "Rp 300.000" at bounding box center [324, 88] width 23 height 5
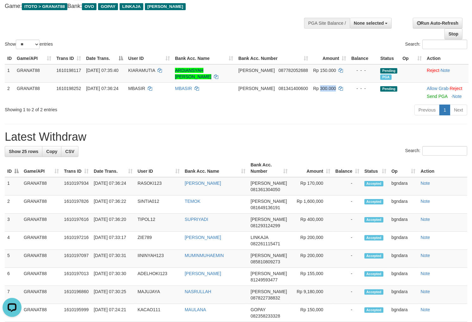
copy span "300.000"
drag, startPoint x: 435, startPoint y: 102, endPoint x: 264, endPoint y: 84, distance: 172.3
click at [435, 99] on link "Send PGA" at bounding box center [437, 96] width 21 height 5
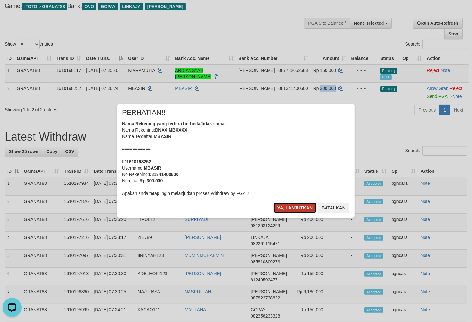
click at [304, 206] on button "Ya, lanjutkan" at bounding box center [295, 208] width 43 height 10
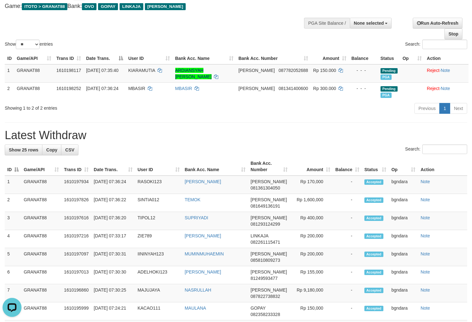
click at [259, 40] on div "Search:" at bounding box center [354, 45] width 227 height 11
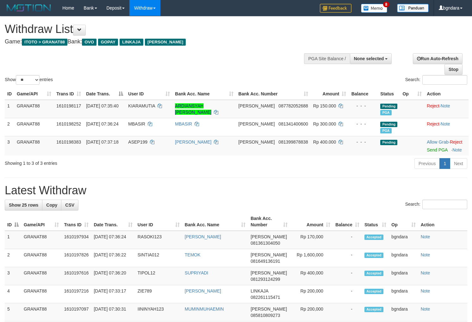
select select
select select "**"
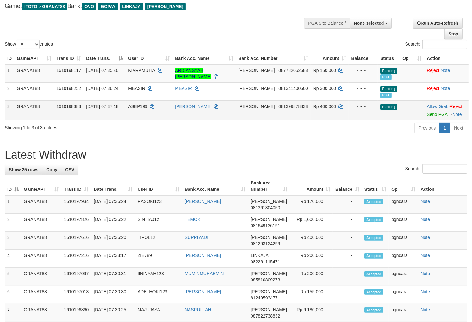
click at [144, 109] on span "ASEP199" at bounding box center [137, 106] width 19 height 5
drag, startPoint x: 144, startPoint y: 113, endPoint x: 141, endPoint y: 114, distance: 3.6
click at [141, 109] on span "ASEP199" at bounding box center [137, 106] width 19 height 5
copy span "ASEP199"
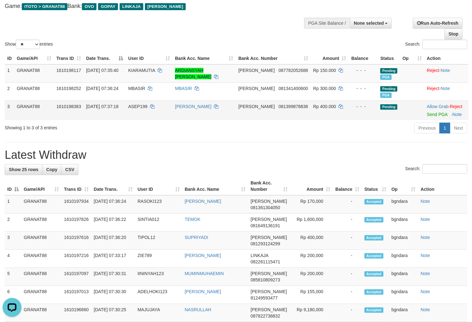
click at [322, 109] on span "Rp 400.000" at bounding box center [324, 106] width 23 height 5
click at [319, 109] on span "Rp 400.000" at bounding box center [324, 106] width 23 height 5
click at [318, 109] on span "Rp 400.000" at bounding box center [324, 106] width 23 height 5
click at [323, 109] on span "Rp 400.000" at bounding box center [324, 106] width 23 height 5
click at [320, 109] on span "Rp 400.000" at bounding box center [324, 106] width 23 height 5
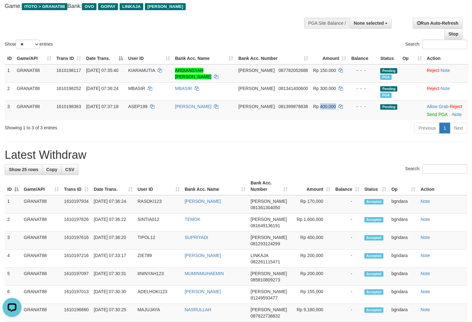
copy span "400.000"
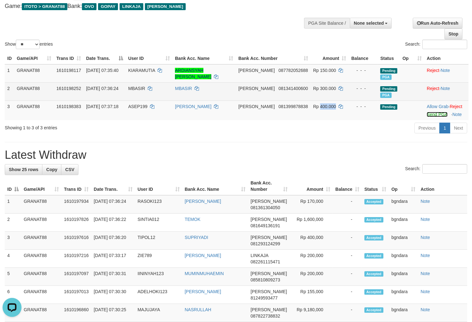
drag, startPoint x: 433, startPoint y: 119, endPoint x: 268, endPoint y: 88, distance: 168.6
click at [433, 117] on link "Send PGA" at bounding box center [437, 114] width 21 height 5
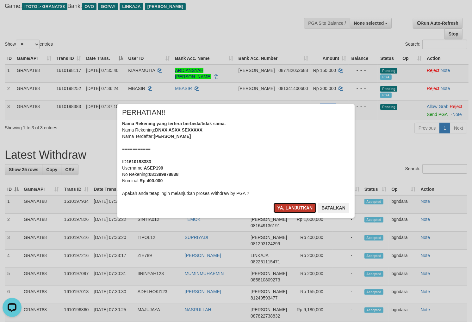
click at [307, 208] on button "Ya, lanjutkan" at bounding box center [295, 208] width 43 height 10
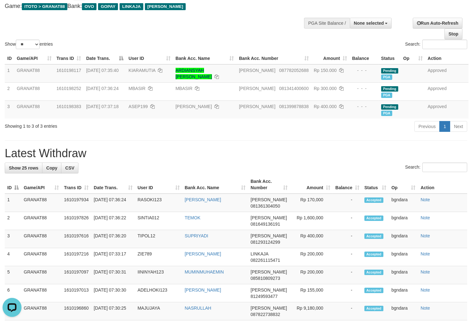
click at [251, 23] on div "Show ** ** ** *** entries Search:" at bounding box center [236, 15] width 472 height 69
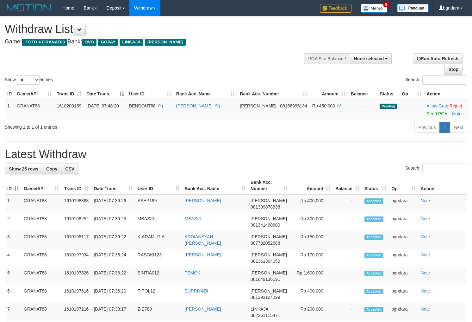
select select
select select "**"
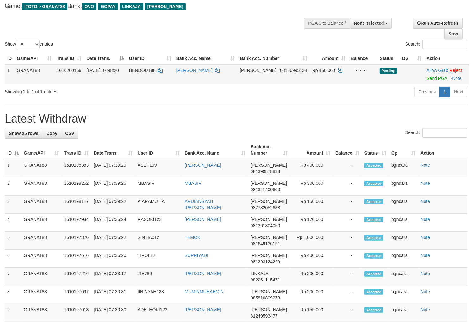
click at [146, 73] on span "BENDOUT88" at bounding box center [142, 70] width 27 height 5
drag, startPoint x: 146, startPoint y: 75, endPoint x: 141, endPoint y: 77, distance: 5.7
click at [141, 73] on span "BENDOUT88" at bounding box center [142, 70] width 27 height 5
copy span "BENDOUT88"
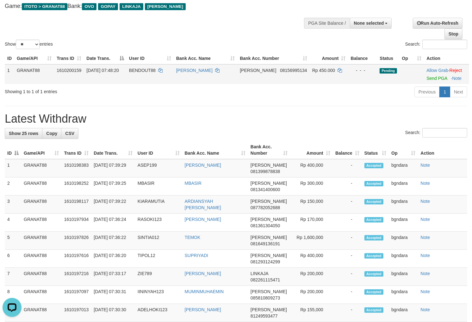
click at [320, 73] on span "Rp 450.000" at bounding box center [324, 70] width 23 height 5
click at [318, 73] on span "Rp 450.000" at bounding box center [324, 70] width 23 height 5
copy span "450.000"
click at [427, 81] on link "Send PGA" at bounding box center [437, 78] width 21 height 5
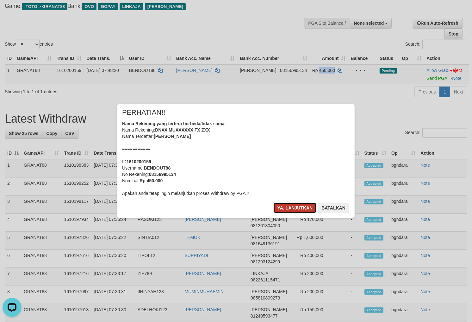
click at [292, 205] on button "Ya, lanjutkan" at bounding box center [295, 208] width 43 height 10
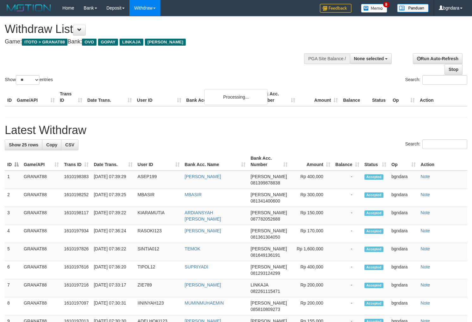
select select
select select "**"
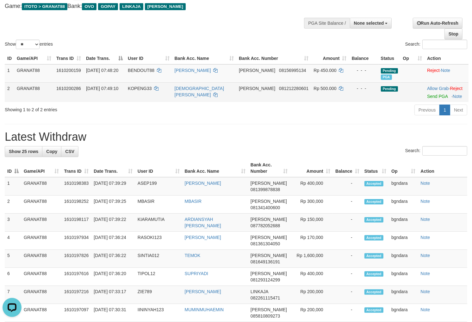
click at [145, 91] on span "KOPENG33" at bounding box center [140, 88] width 24 height 5
drag, startPoint x: 145, startPoint y: 95, endPoint x: 140, endPoint y: 96, distance: 4.5
click at [140, 91] on span "KOPENG33" at bounding box center [140, 88] width 24 height 5
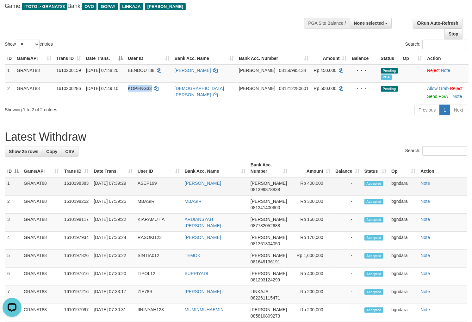
copy span "KOPENG33"
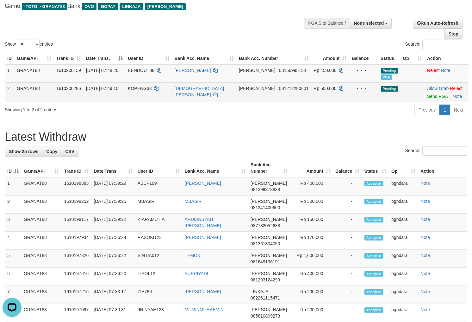
click at [320, 90] on td "Rp 500.000" at bounding box center [330, 92] width 38 height 20
click at [316, 92] on td "Rp 500.000" at bounding box center [330, 92] width 38 height 20
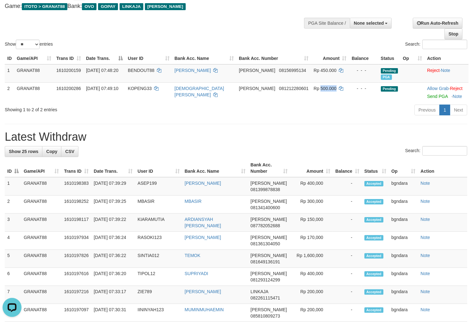
copy span "500.000"
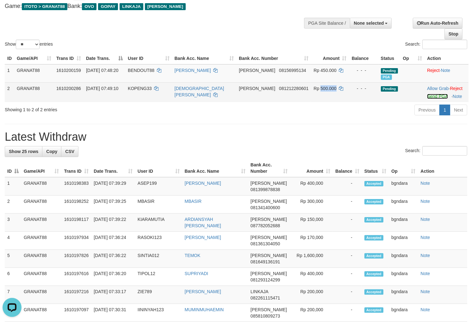
click at [433, 99] on link "Send PGA" at bounding box center [437, 96] width 21 height 5
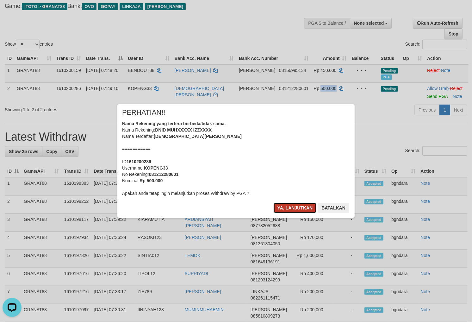
click at [280, 206] on button "Ya, lanjutkan" at bounding box center [295, 208] width 43 height 10
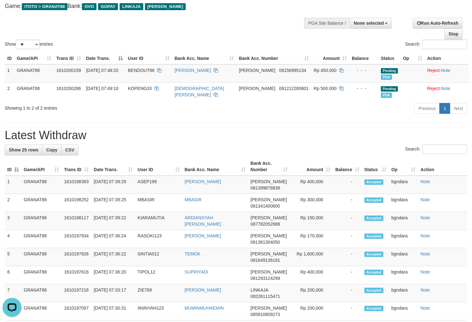
click at [255, 26] on div "Show ** ** ** *** entries Search:" at bounding box center [236, 15] width 472 height 69
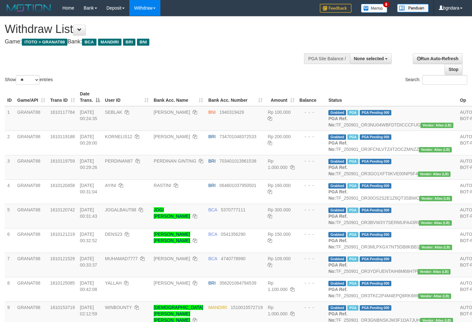
select select
select select "**"
click at [239, 34] on h1 "Withdraw List" at bounding box center [157, 29] width 304 height 13
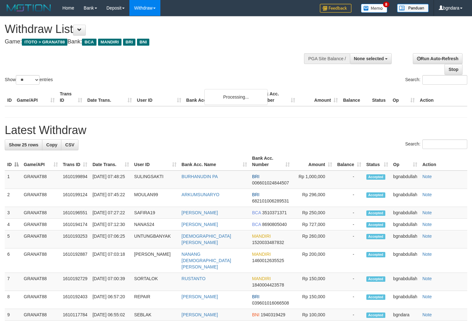
select select
select select "**"
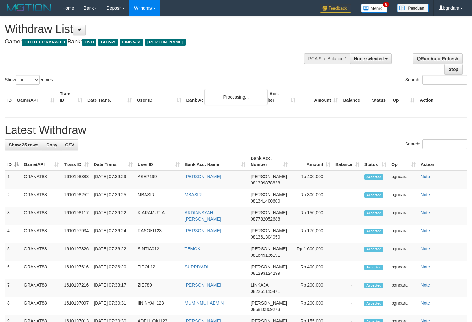
select select
select select "**"
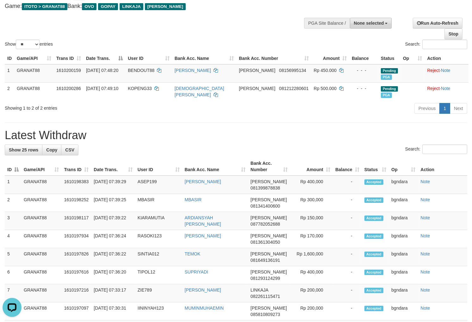
click at [375, 22] on span "None selected" at bounding box center [369, 23] width 30 height 5
click at [349, 53] on label "[ITOTO] GRANAT88" at bounding box center [362, 55] width 59 height 8
select select "****"
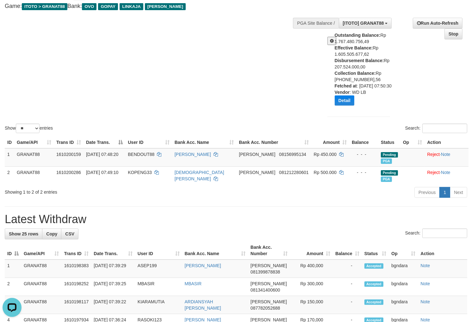
click at [251, 76] on div "Show ** ** ** *** entries Search:" at bounding box center [236, 57] width 472 height 153
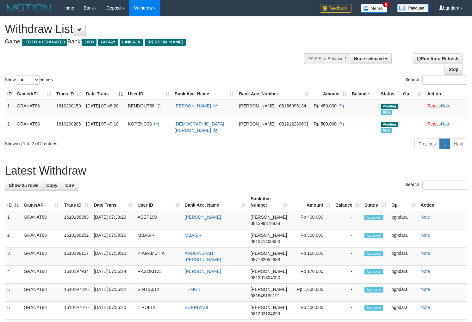
select select
select select "**"
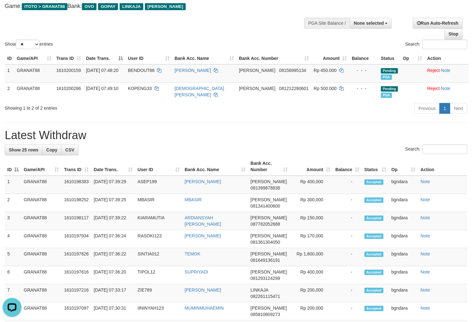
click at [253, 26] on div "Show ** ** ** *** entries Search:" at bounding box center [236, 15] width 472 height 69
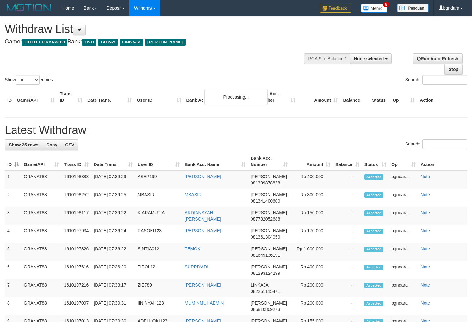
select select
select select "**"
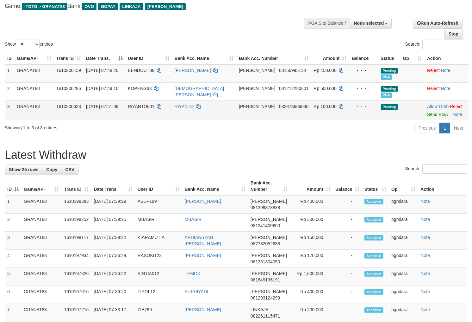
click at [146, 109] on span "RIYANTO001" at bounding box center [141, 106] width 27 height 5
click at [142, 109] on span "RIYANTO001" at bounding box center [141, 106] width 27 height 5
copy span "RIYANTO001"
click at [324, 109] on span "Rp 100.000" at bounding box center [325, 106] width 23 height 5
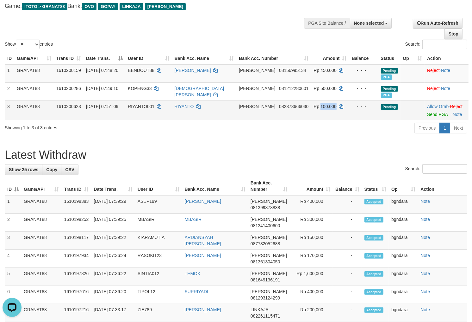
click at [320, 109] on span "Rp 100.000" at bounding box center [325, 106] width 23 height 5
copy span "100.000"
click at [436, 117] on link "Send PGA" at bounding box center [437, 114] width 21 height 5
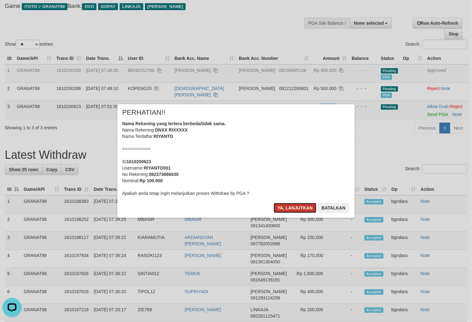
click at [282, 210] on button "Ya, lanjutkan" at bounding box center [295, 208] width 43 height 10
